Goal: Transaction & Acquisition: Download file/media

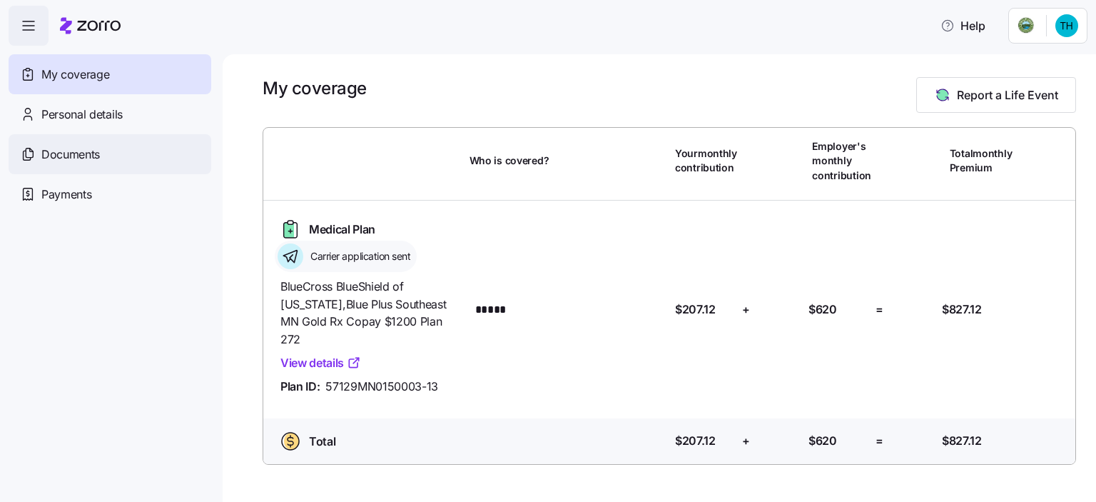
click at [66, 152] on span "Documents" at bounding box center [70, 155] width 59 height 18
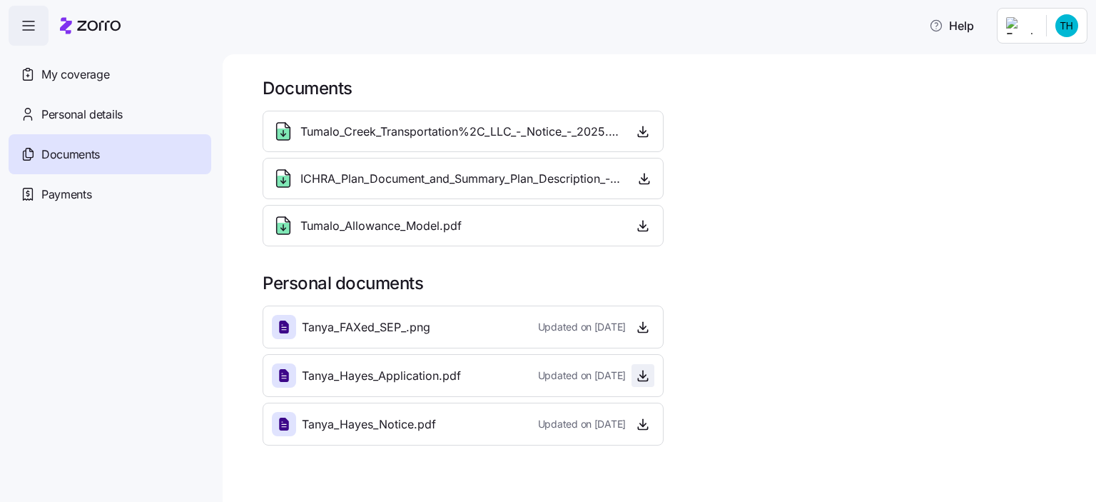
click at [645, 373] on icon "button" at bounding box center [643, 375] width 14 height 14
